Goal: Navigation & Orientation: Find specific page/section

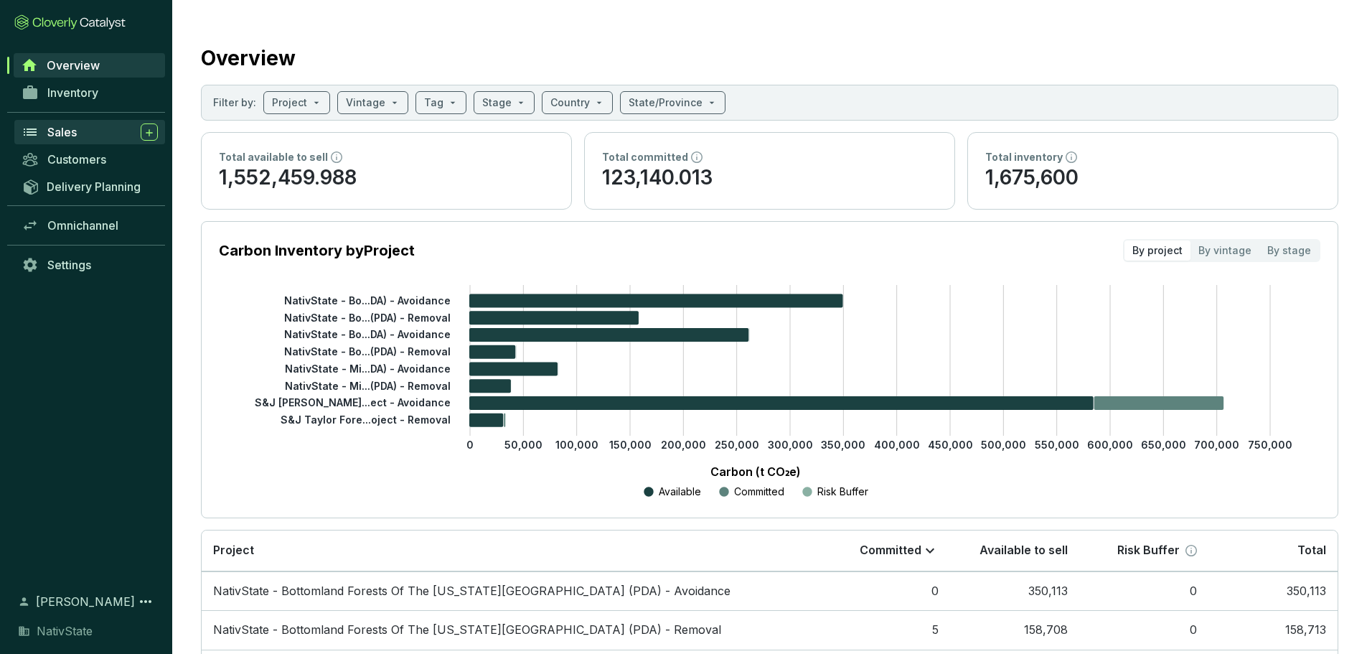
click at [65, 134] on span "Sales" at bounding box center [61, 132] width 29 height 14
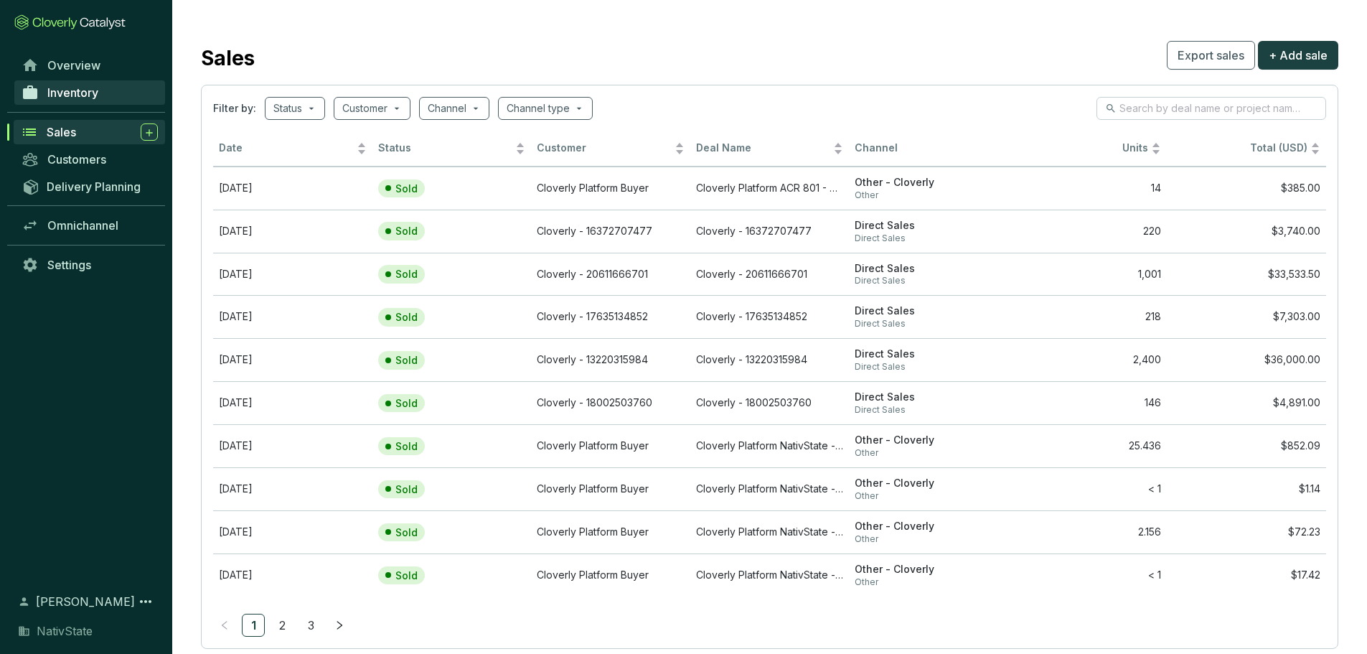
click at [69, 92] on span "Inventory" at bounding box center [72, 92] width 51 height 14
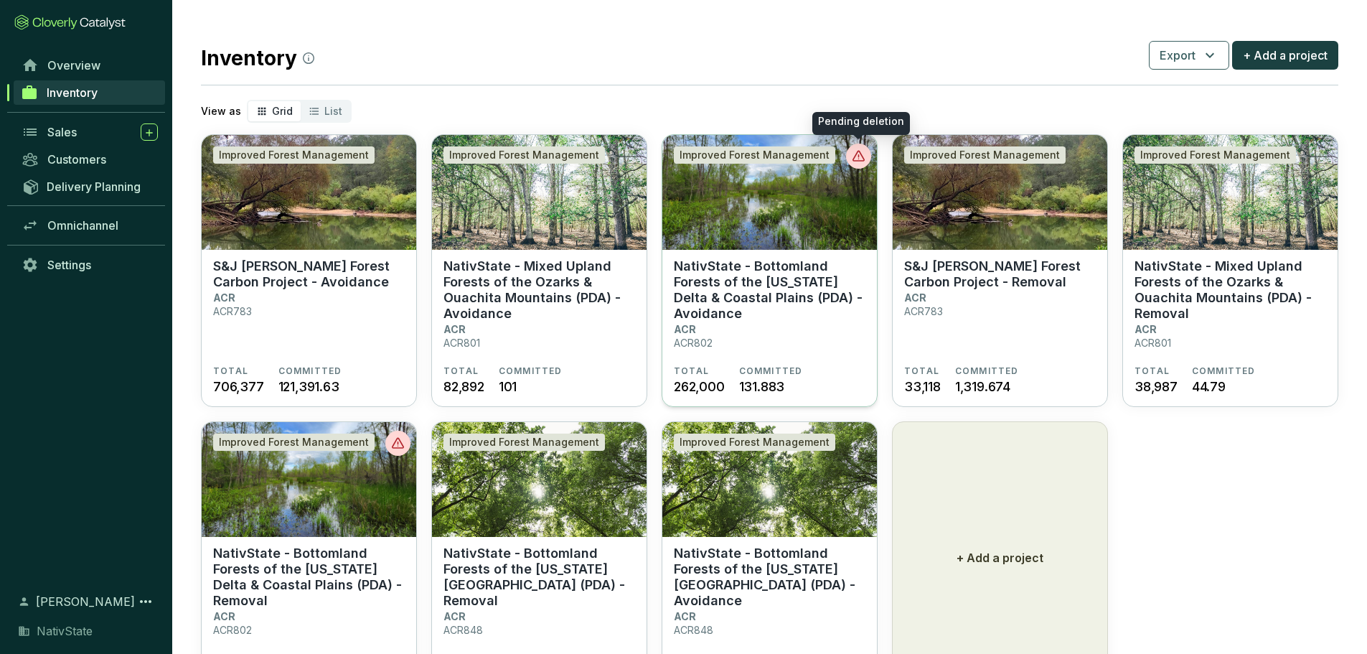
click at [859, 161] on icon at bounding box center [859, 156] width 14 height 14
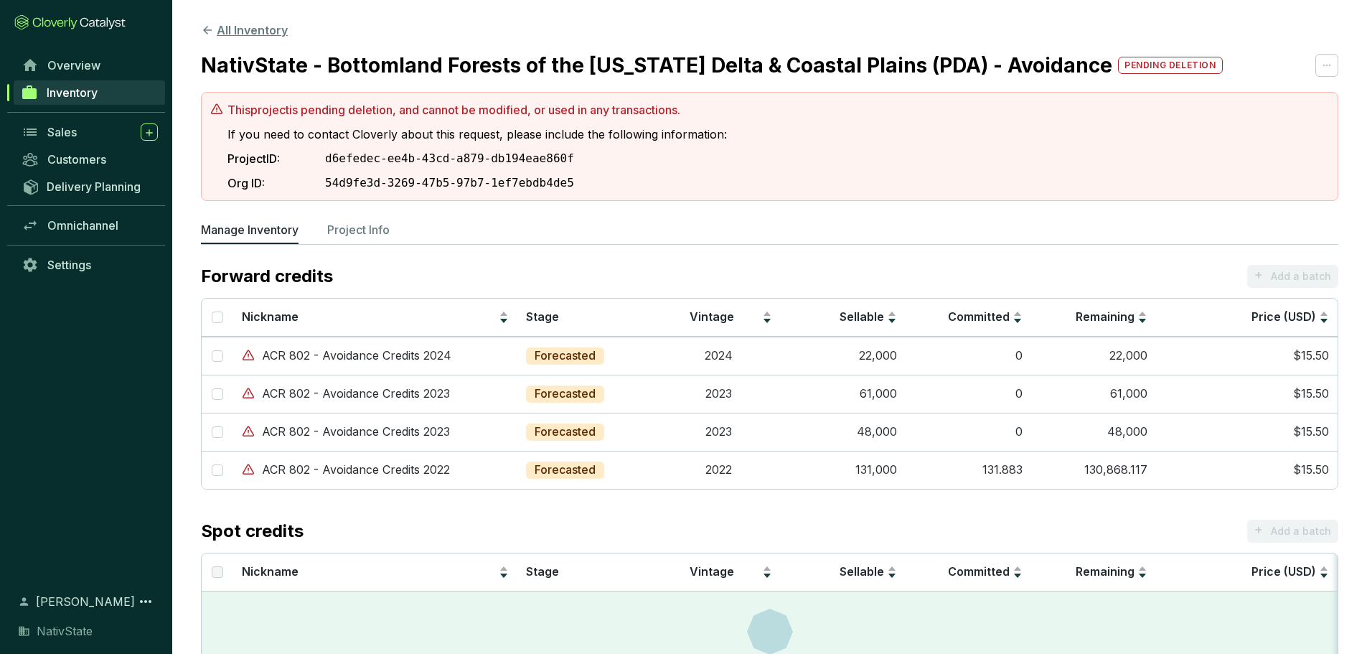
click at [238, 31] on button "All Inventory" at bounding box center [244, 30] width 87 height 17
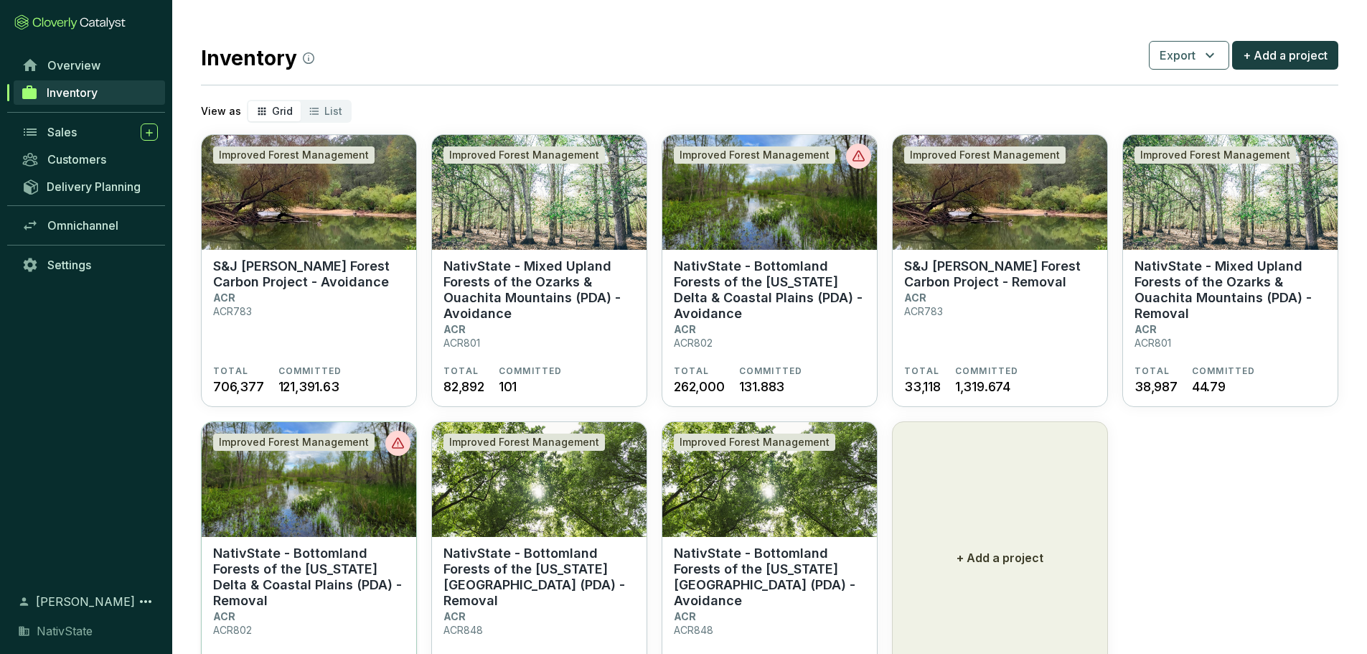
click at [390, 446] on section at bounding box center [397, 443] width 25 height 25
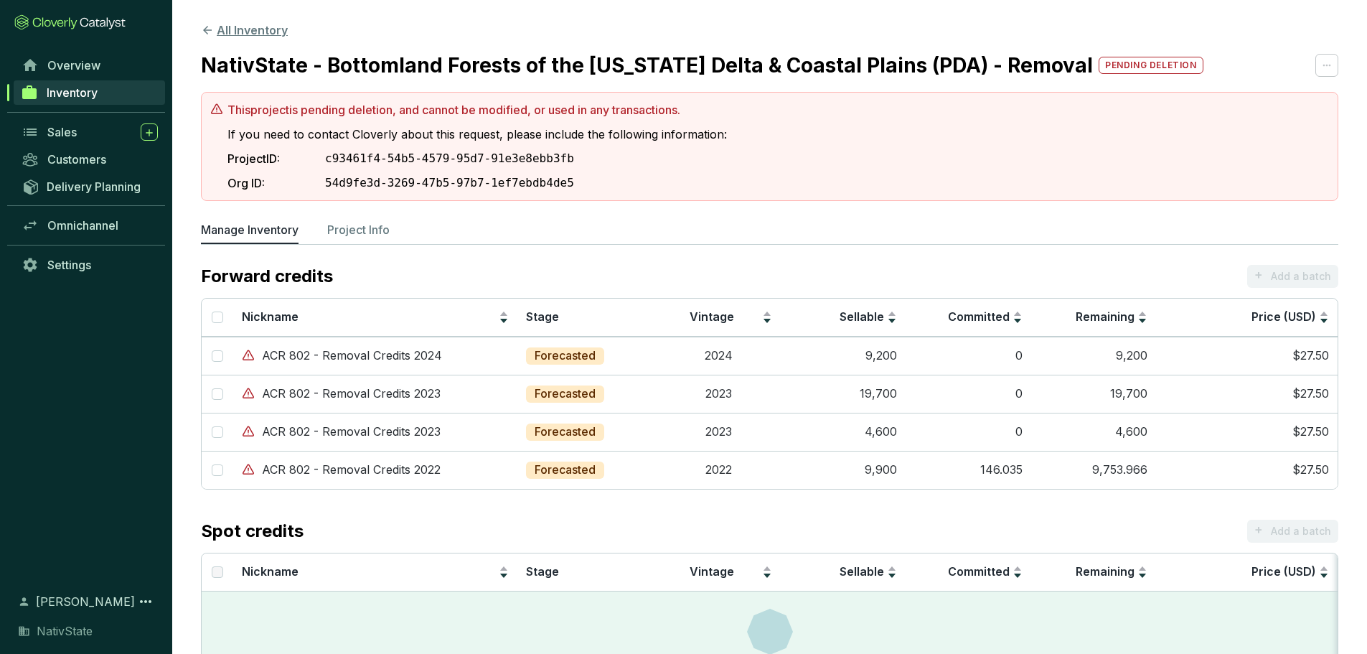
click at [220, 32] on button "All Inventory" at bounding box center [244, 30] width 87 height 17
